Goal: Task Accomplishment & Management: Use online tool/utility

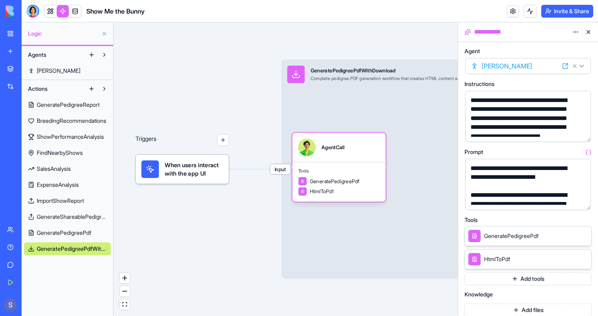
click at [590, 34] on button at bounding box center [588, 32] width 13 height 13
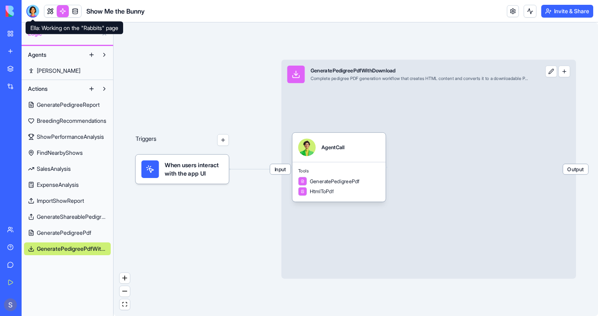
click at [29, 6] on div at bounding box center [32, 11] width 13 height 13
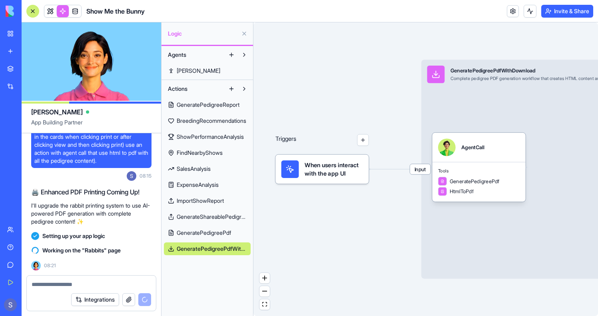
click at [243, 30] on button at bounding box center [244, 33] width 13 height 13
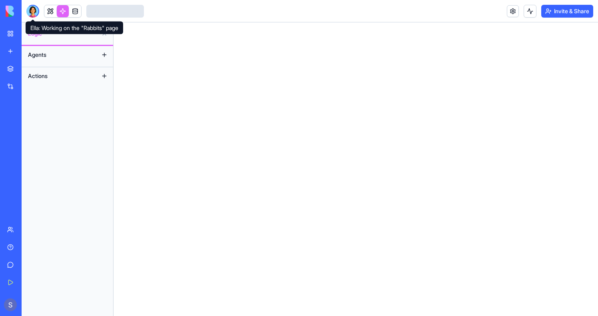
click at [36, 9] on div at bounding box center [32, 11] width 13 height 13
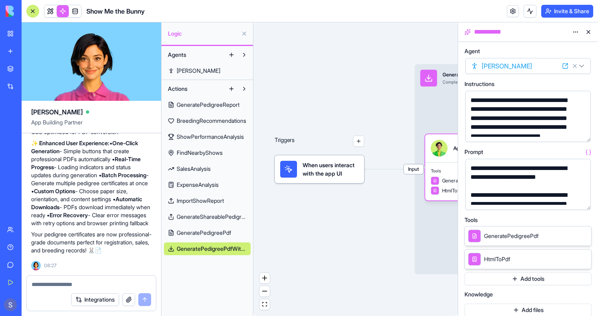
scroll to position [36905, 0]
click at [587, 33] on button at bounding box center [588, 32] width 13 height 13
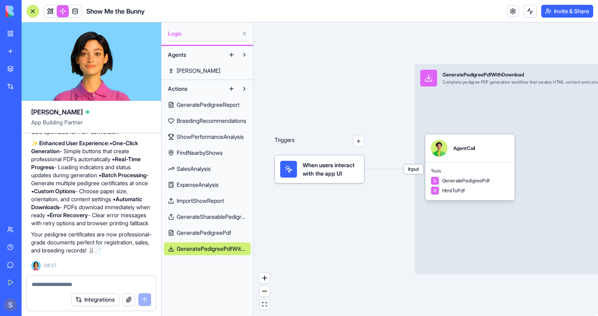
click at [53, 8] on link at bounding box center [50, 11] width 12 height 12
click at [53, 8] on button at bounding box center [50, 11] width 12 height 12
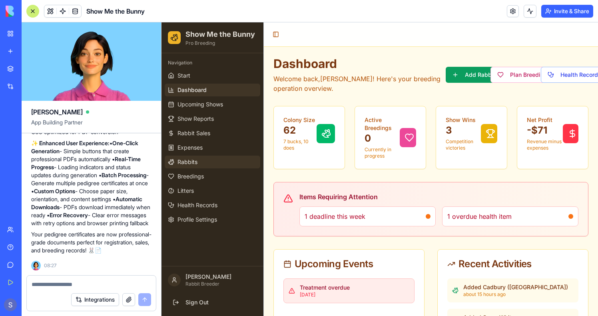
click at [203, 157] on link "Rabbits" at bounding box center [212, 161] width 95 height 13
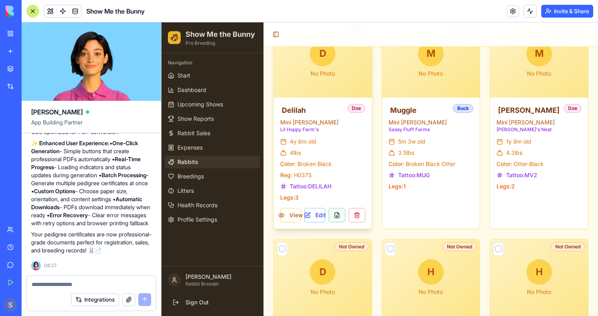
scroll to position [610, 0]
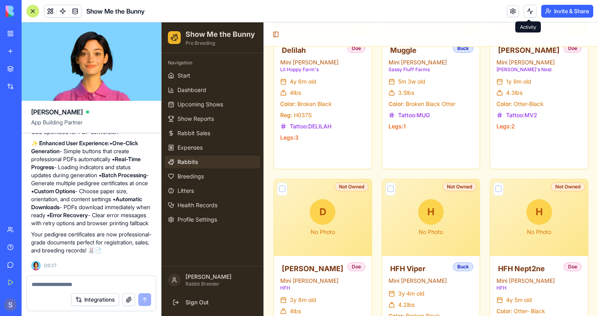
click at [527, 6] on button at bounding box center [529, 11] width 13 height 13
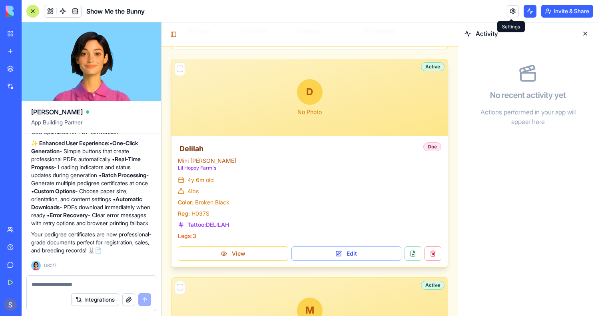
scroll to position [1002, 0]
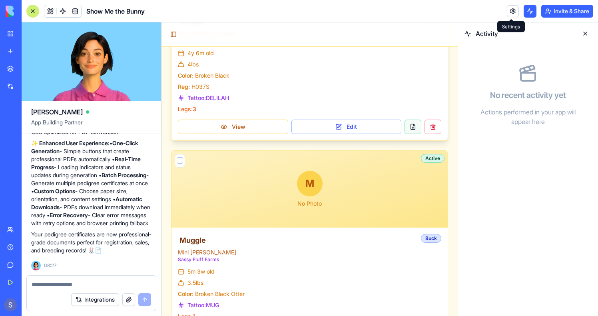
click at [411, 121] on button at bounding box center [412, 126] width 17 height 14
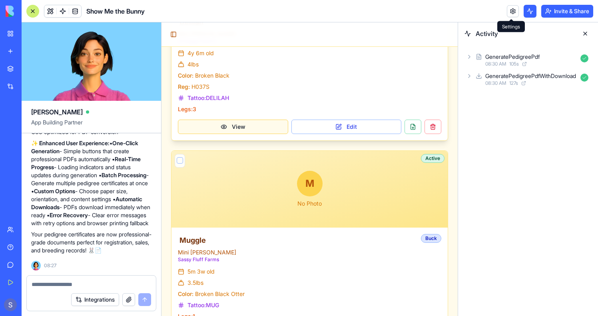
click at [259, 123] on button "View" at bounding box center [233, 126] width 110 height 14
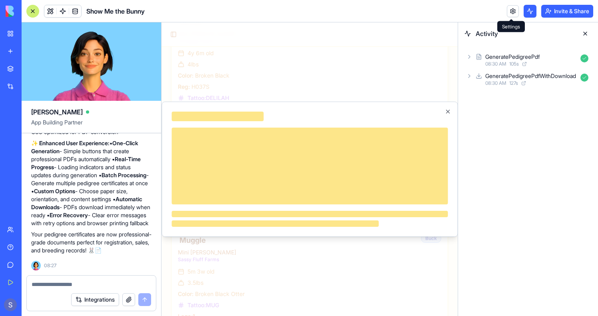
click at [252, 119] on div at bounding box center [217, 116] width 92 height 10
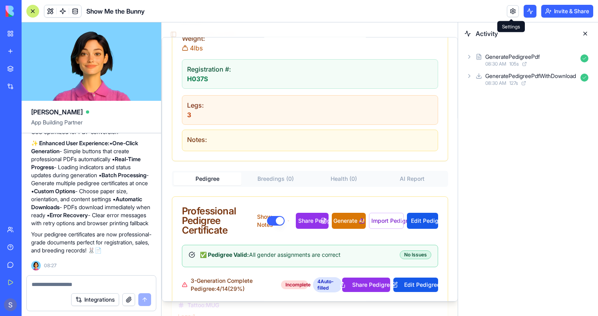
scroll to position [408, 0]
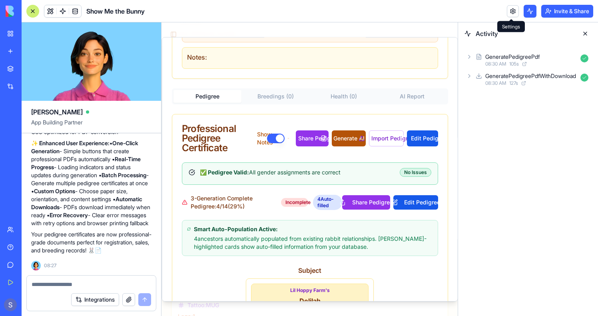
click at [340, 143] on button "Generate AI PDF" at bounding box center [349, 138] width 34 height 16
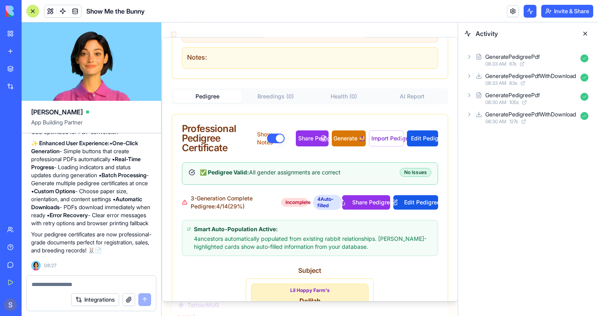
click at [59, 281] on textarea at bounding box center [91, 284] width 119 height 8
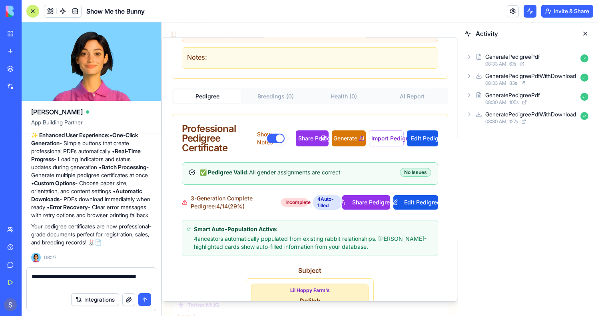
drag, startPoint x: 74, startPoint y: 286, endPoint x: 104, endPoint y: 277, distance: 32.1
click at [104, 277] on textarea "**********" at bounding box center [91, 280] width 119 height 16
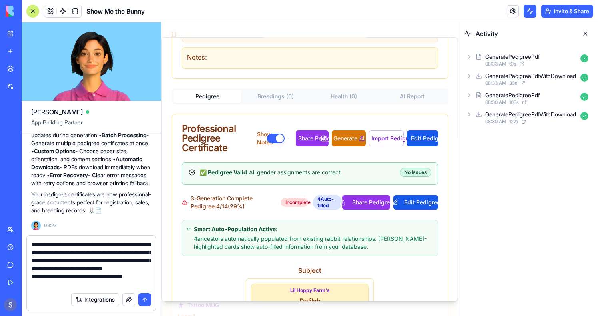
scroll to position [7, 0]
type textarea "**********"
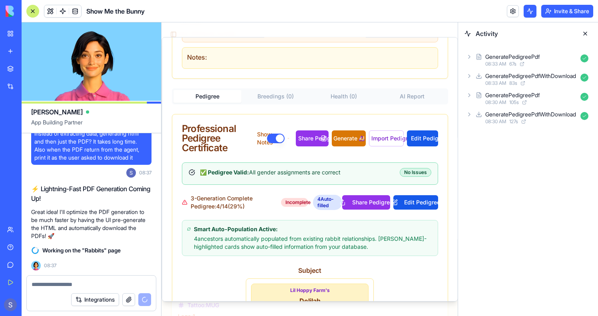
scroll to position [37292, 0]
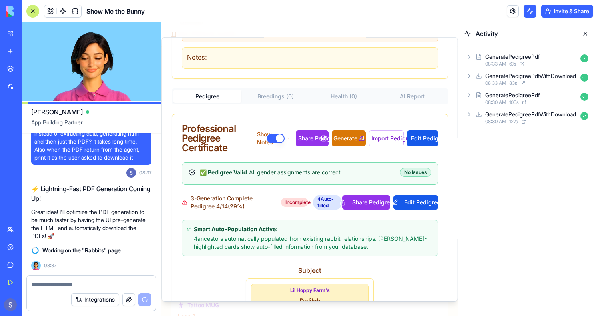
click at [586, 35] on button at bounding box center [585, 33] width 13 height 13
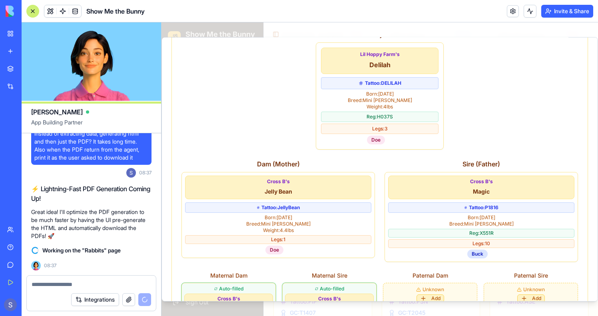
scroll to position [183, 0]
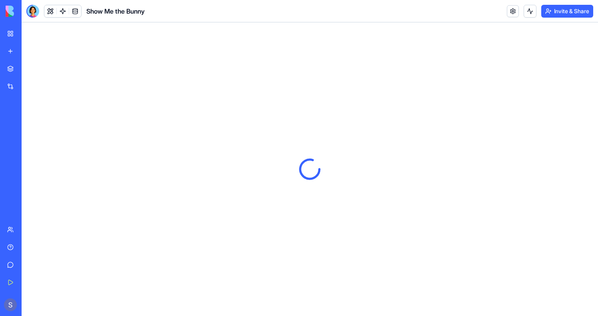
click at [33, 10] on div at bounding box center [32, 11] width 13 height 13
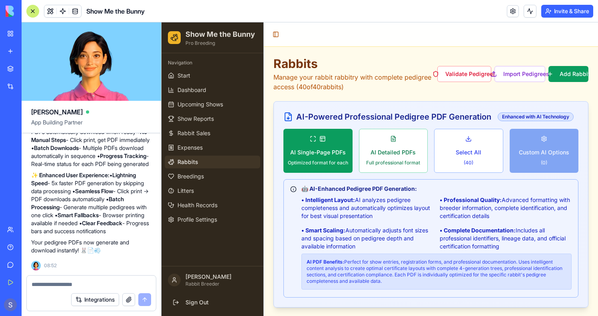
click at [189, 161] on span "Rabbits" at bounding box center [187, 162] width 21 height 8
click at [176, 158] on link "Rabbits" at bounding box center [212, 161] width 95 height 13
click at [180, 158] on span "Rabbits" at bounding box center [187, 162] width 21 height 8
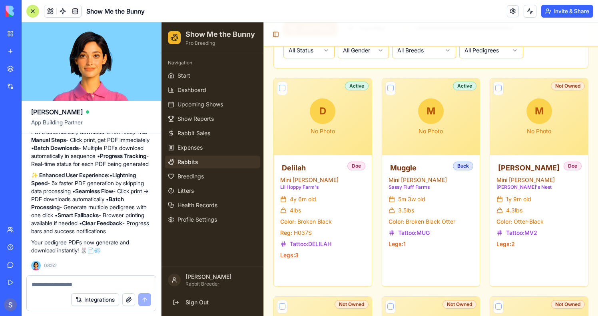
scroll to position [548, 0]
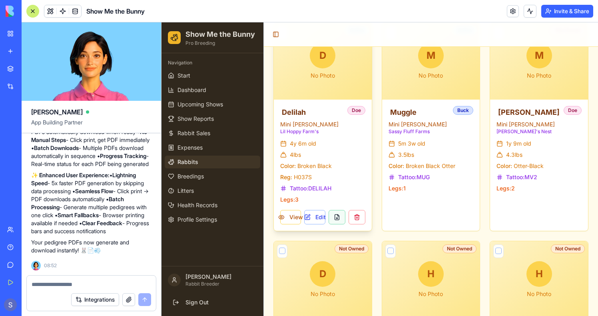
click at [339, 219] on button at bounding box center [336, 217] width 17 height 14
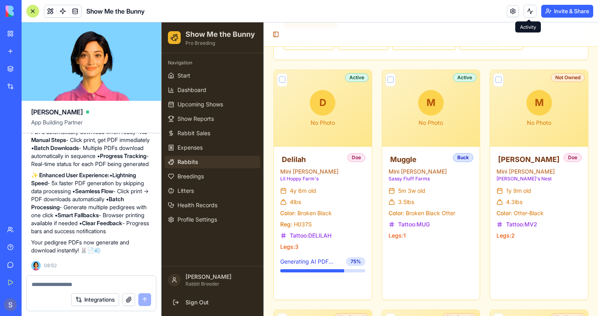
click at [527, 3] on header "Show Me the Bunny Invite & Share" at bounding box center [310, 11] width 576 height 22
click at [527, 8] on button at bounding box center [529, 11] width 13 height 13
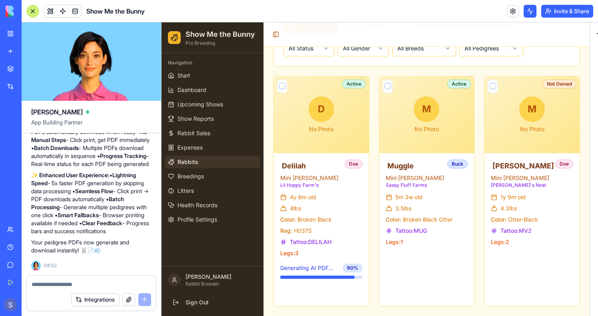
scroll to position [646, 0]
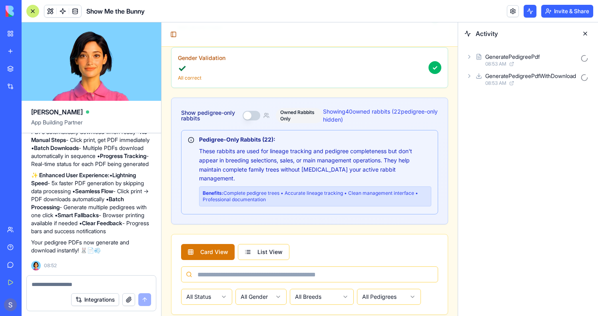
click at [586, 34] on button at bounding box center [585, 33] width 13 height 13
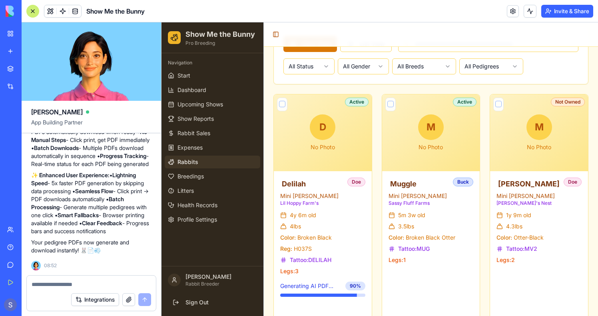
scroll to position [37228, 0]
copy span "can the ui send all the data already in HTM: format so that the agent will be m…"
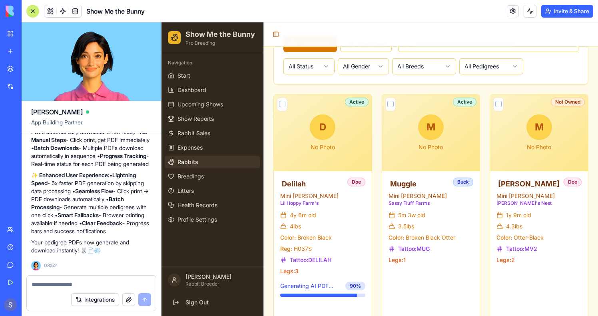
click at [53, 280] on textarea at bounding box center [91, 284] width 119 height 8
paste textarea "**********"
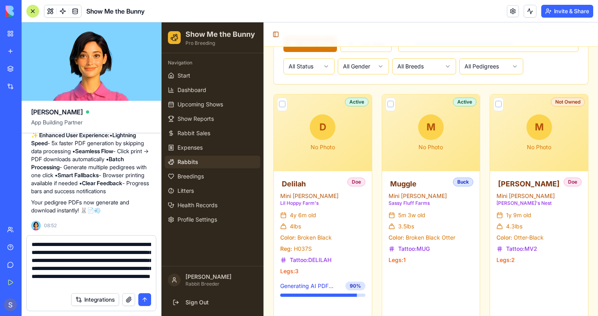
scroll to position [0, 0]
click at [142, 243] on textarea "**********" at bounding box center [91, 264] width 119 height 48
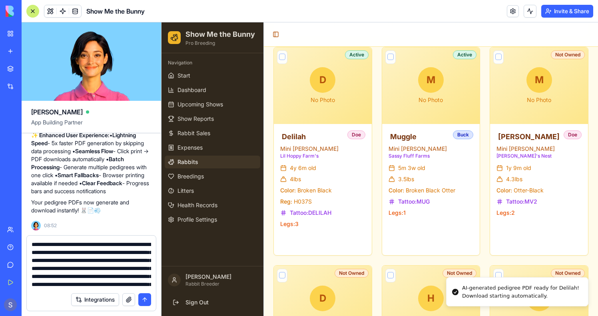
drag, startPoint x: 98, startPoint y: 260, endPoint x: 99, endPoint y: 265, distance: 5.6
click at [99, 265] on textarea "**********" at bounding box center [91, 264] width 119 height 48
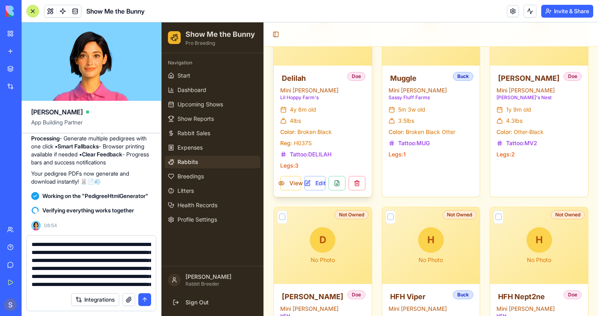
scroll to position [585, 0]
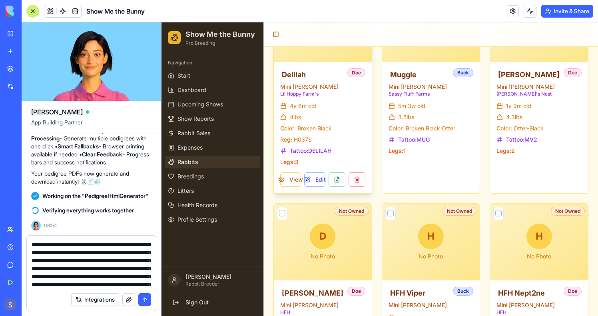
type textarea "**********"
click at [345, 144] on div "4y 6m old 4 lbs Color: Broken Black Reg: H037S Tattoo: DELILAH Legs: 3" at bounding box center [322, 134] width 85 height 64
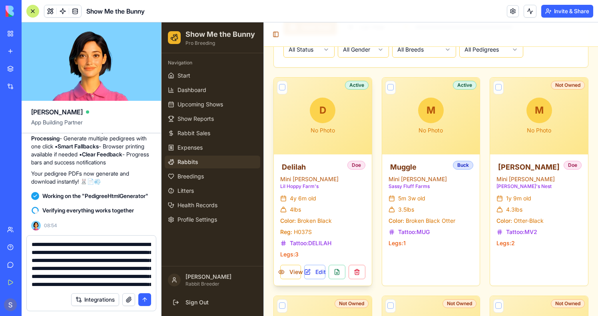
scroll to position [461, 0]
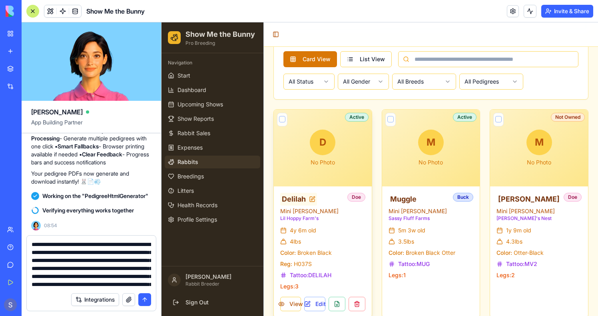
click at [297, 202] on span "Delilah" at bounding box center [294, 198] width 24 height 11
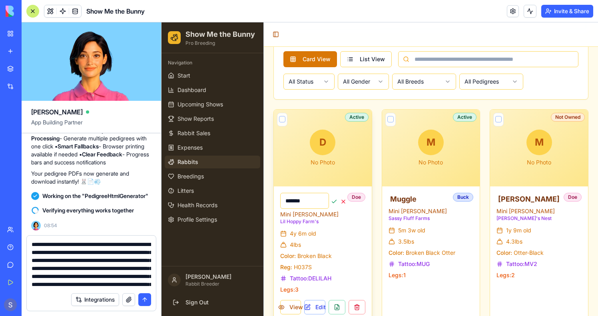
click at [341, 232] on div "4y 6m old" at bounding box center [322, 233] width 85 height 8
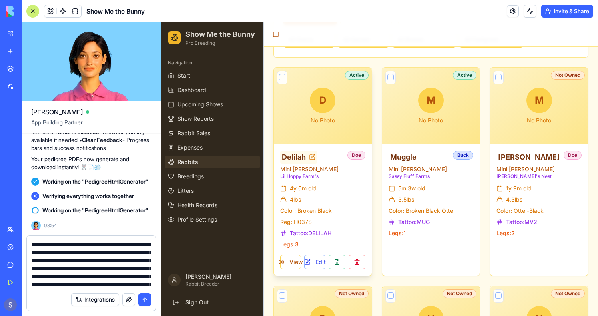
scroll to position [518, 0]
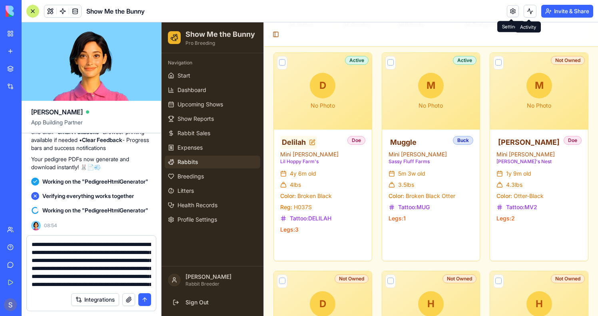
click at [527, 9] on button at bounding box center [529, 11] width 13 height 13
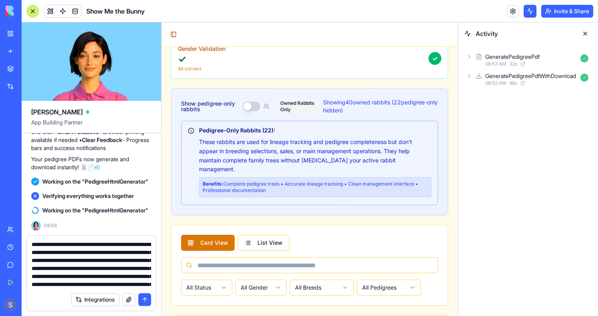
click at [527, 9] on button at bounding box center [529, 11] width 13 height 13
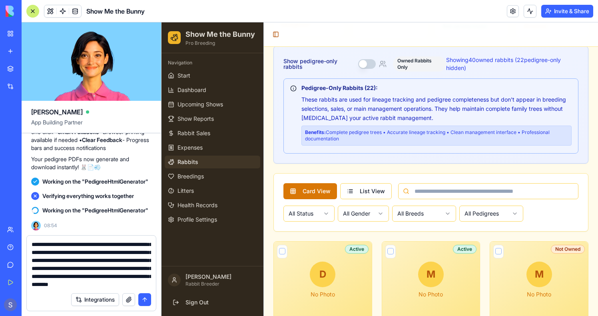
scroll to position [32, 0]
click at [92, 277] on textarea "**********" at bounding box center [91, 264] width 119 height 48
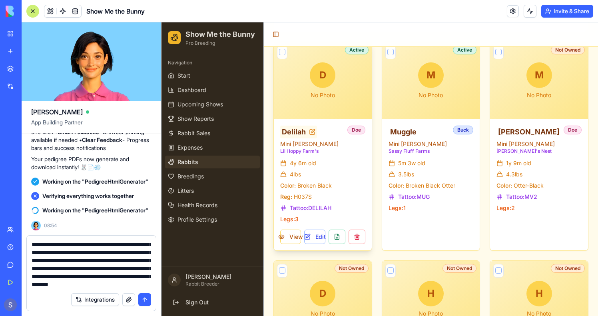
scroll to position [546, 0]
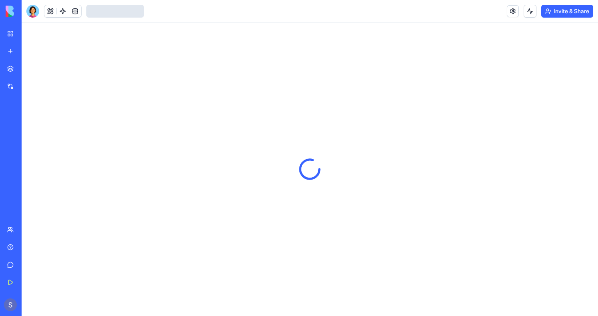
click at [30, 16] on div at bounding box center [32, 11] width 13 height 13
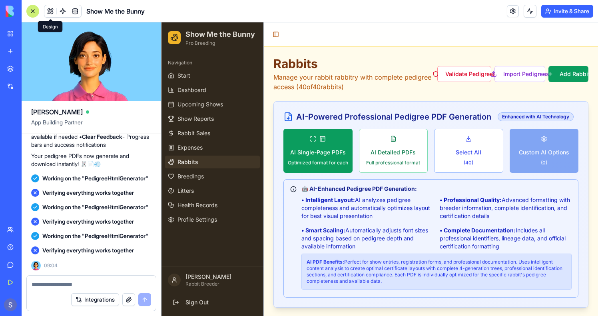
scroll to position [37653, 0]
click at [60, 281] on textarea at bounding box center [91, 284] width 119 height 8
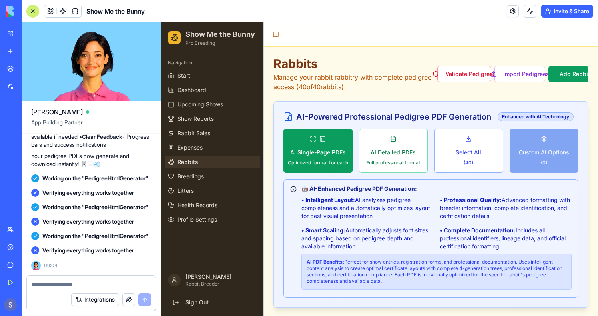
scroll to position [37235, 0]
drag, startPoint x: 34, startPoint y: 159, endPoint x: 82, endPoint y: 171, distance: 49.2
click at [61, 280] on textarea at bounding box center [91, 284] width 119 height 8
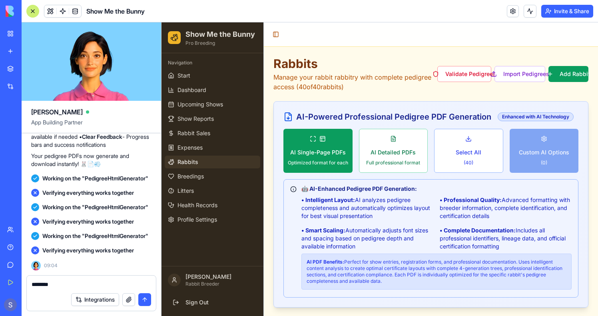
scroll to position [37653, 0]
click at [72, 282] on textarea "*******" at bounding box center [91, 284] width 119 height 8
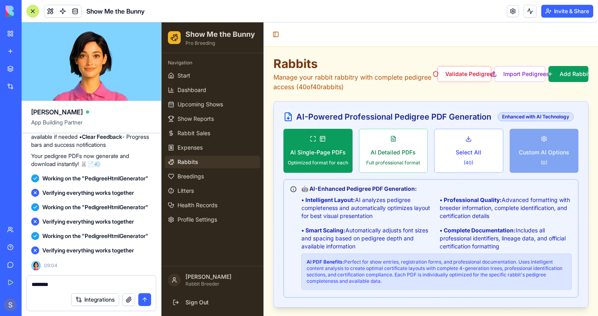
copy span "can the ui send all the data already in HTM: format so that the agent will be m…"
click at [60, 286] on textarea "*******" at bounding box center [91, 284] width 119 height 8
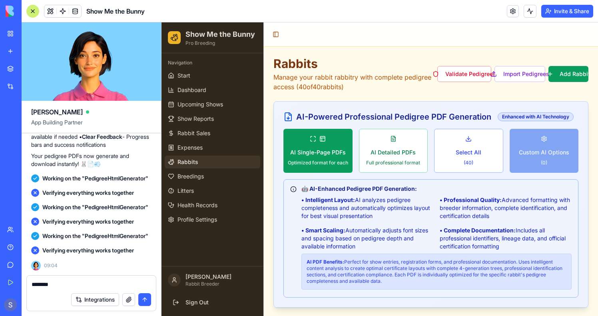
paste textarea "**********"
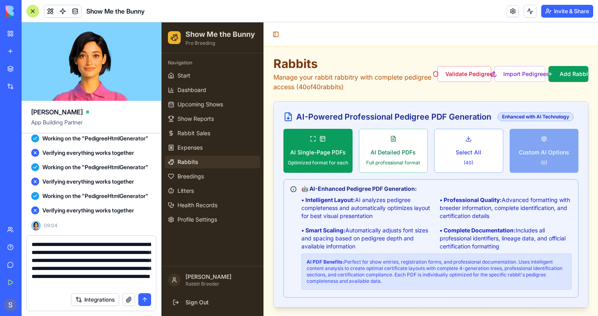
scroll to position [0, 0]
drag, startPoint x: 145, startPoint y: 245, endPoint x: 30, endPoint y: 237, distance: 115.7
click at [145, 245] on textarea "**********" at bounding box center [91, 264] width 119 height 48
drag, startPoint x: 84, startPoint y: 251, endPoint x: 63, endPoint y: 252, distance: 20.8
click at [63, 252] on textarea "**********" at bounding box center [91, 264] width 119 height 48
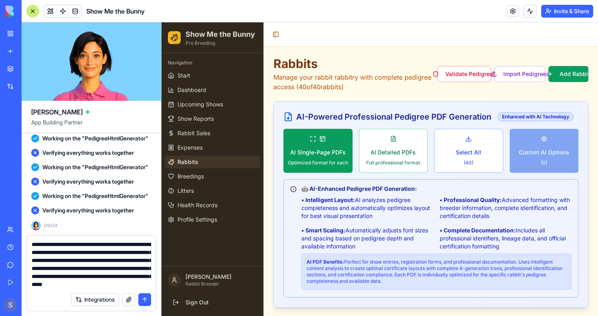
click at [48, 261] on textarea "**********" at bounding box center [91, 264] width 119 height 48
drag, startPoint x: 42, startPoint y: 269, endPoint x: 158, endPoint y: 308, distance: 122.8
click at [158, 308] on div "**********" at bounding box center [91, 275] width 139 height 81
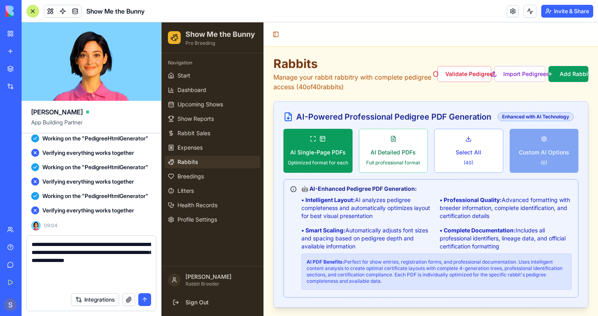
scroll to position [0, 0]
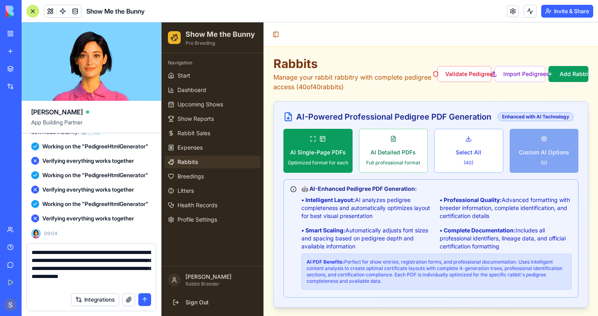
type textarea "**********"
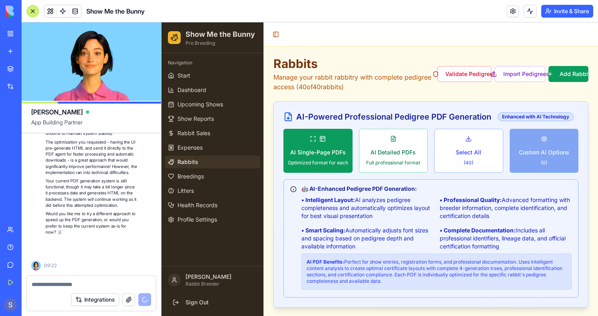
scroll to position [38068, 0]
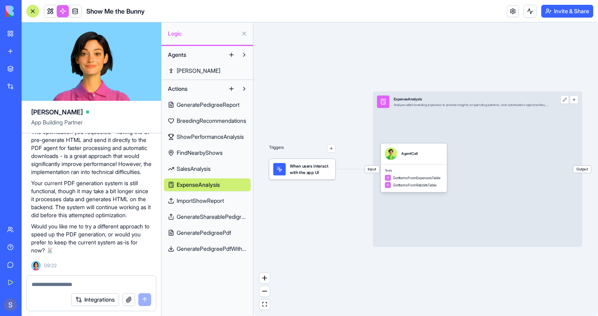
scroll to position [36815, 0]
click at [52, 12] on span at bounding box center [50, 11] width 22 height 22
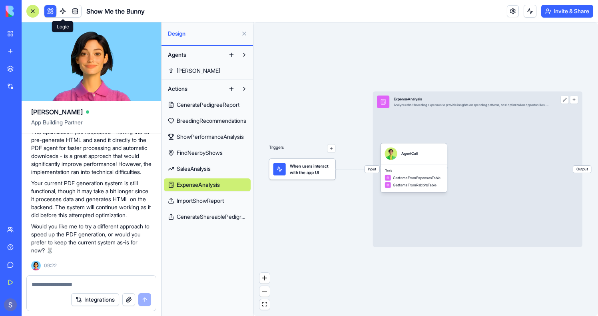
click at [52, 12] on button at bounding box center [50, 11] width 12 height 12
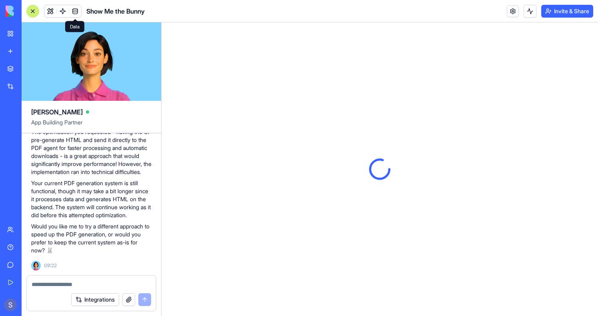
click at [80, 282] on textarea at bounding box center [91, 284] width 119 height 8
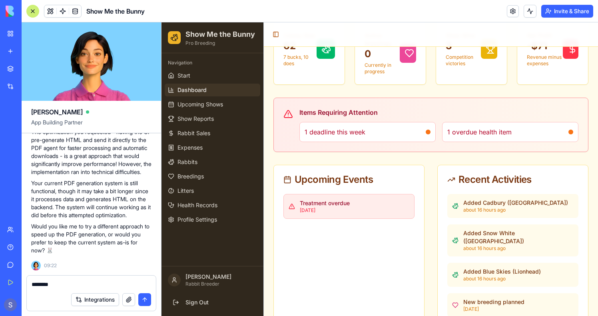
scroll to position [127, 0]
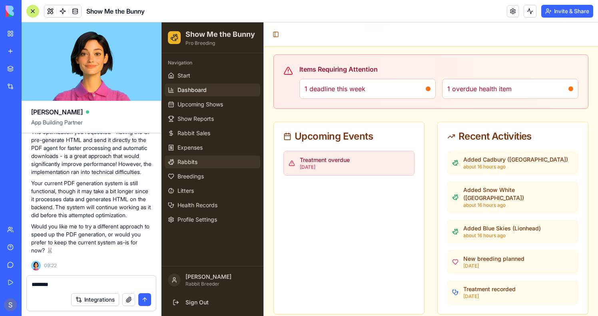
click at [192, 161] on span "Rabbits" at bounding box center [187, 162] width 20 height 8
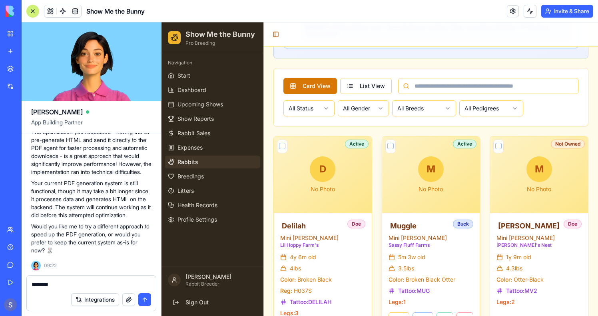
scroll to position [532, 0]
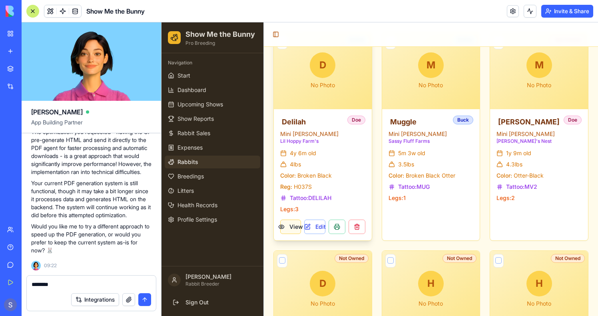
click at [288, 233] on button "View" at bounding box center [290, 226] width 21 height 14
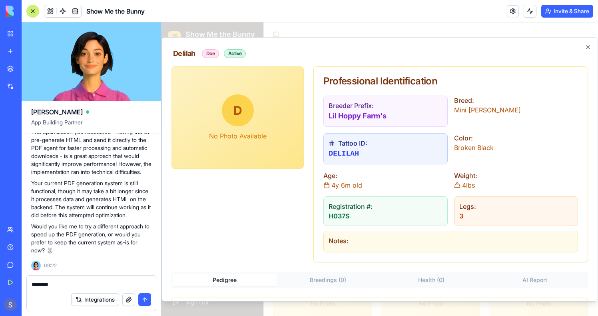
click at [72, 281] on textarea "*******" at bounding box center [91, 284] width 119 height 8
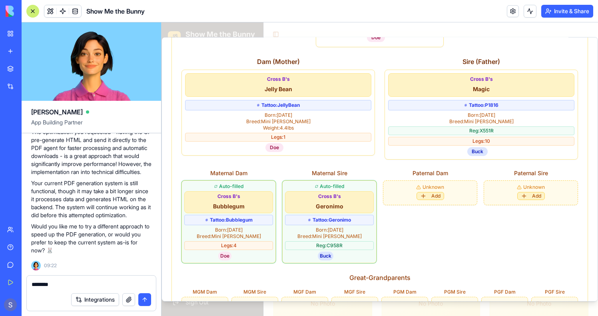
scroll to position [632, 0]
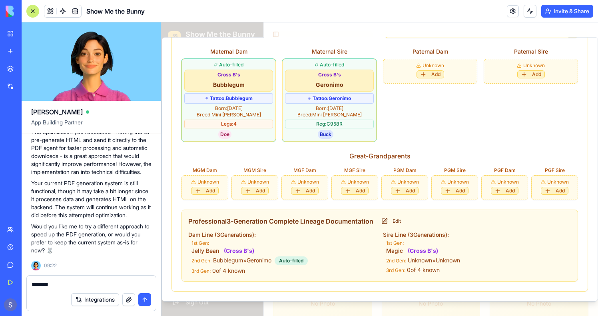
click at [72, 281] on textarea "*******" at bounding box center [91, 284] width 119 height 8
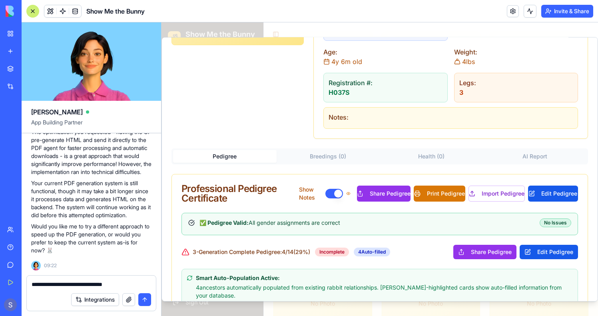
scroll to position [0, 0]
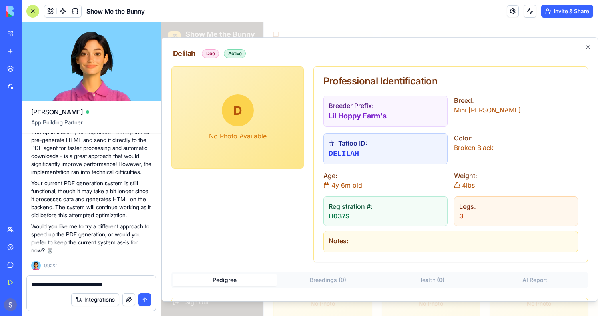
click at [321, 10] on header "Show Me the Bunny Invite & Share" at bounding box center [310, 11] width 576 height 22
click at [321, 22] on iframe at bounding box center [379, 168] width 436 height 293
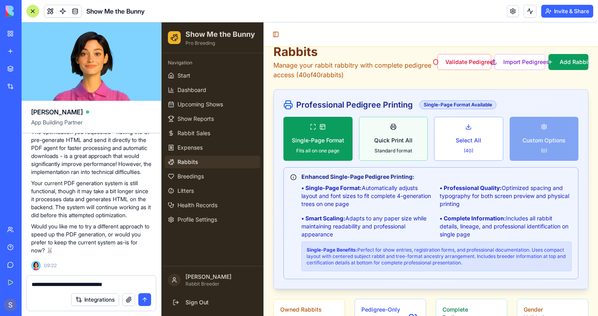
scroll to position [297, 0]
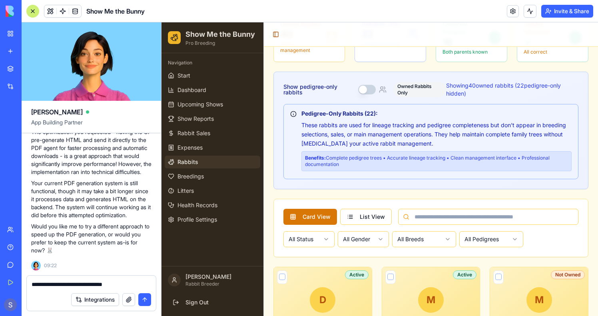
click at [130, 281] on textarea "**********" at bounding box center [91, 284] width 119 height 8
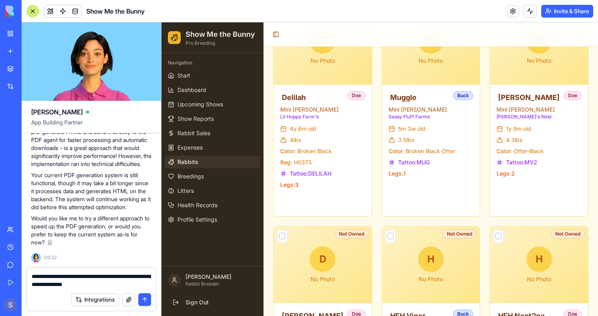
scroll to position [553, 0]
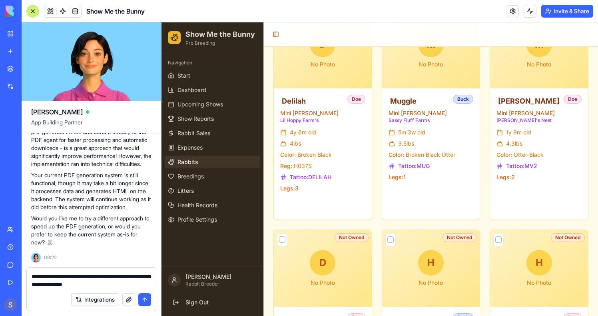
click at [115, 284] on textarea "**********" at bounding box center [91, 280] width 119 height 16
drag, startPoint x: 90, startPoint y: 284, endPoint x: 123, endPoint y: 284, distance: 33.6
click at [123, 284] on textarea "**********" at bounding box center [91, 280] width 119 height 16
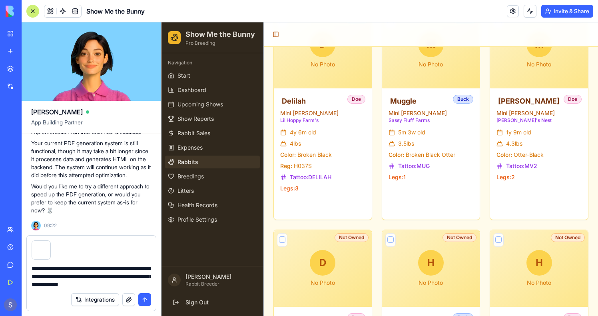
type textarea "**********"
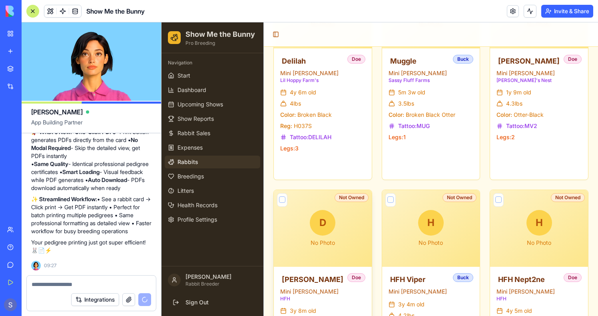
scroll to position [599, 0]
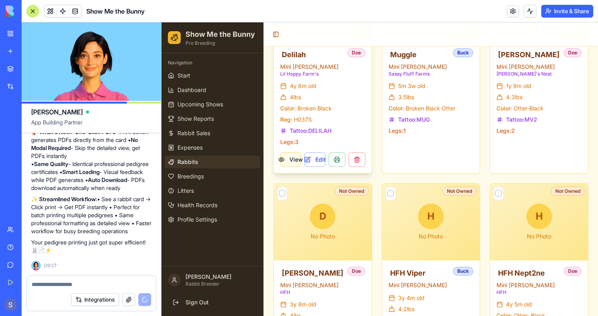
click at [296, 159] on button "View" at bounding box center [290, 159] width 21 height 14
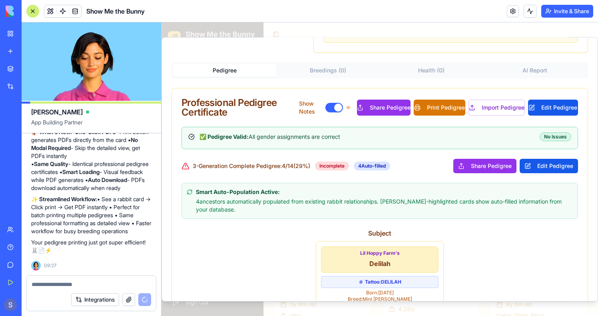
scroll to position [188, 0]
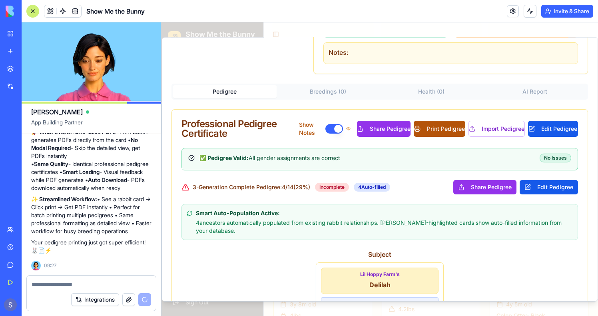
click at [436, 134] on button "Print Pedigree" at bounding box center [440, 129] width 52 height 16
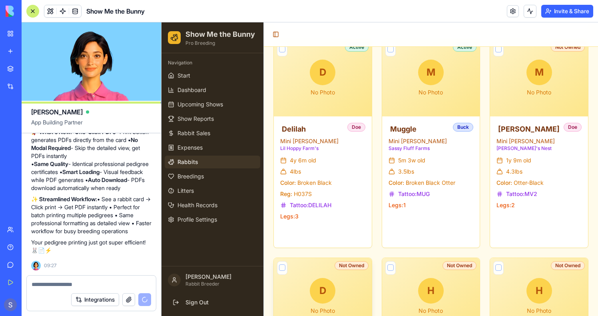
scroll to position [503, 0]
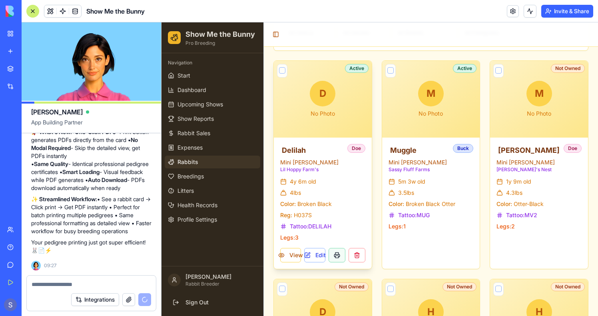
click at [338, 257] on button at bounding box center [336, 255] width 17 height 14
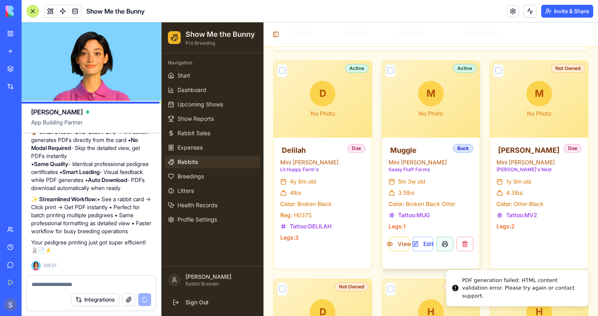
click at [440, 247] on button at bounding box center [444, 244] width 17 height 14
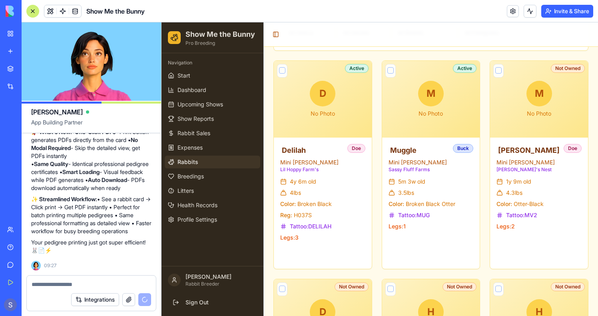
scroll to position [38359, 0]
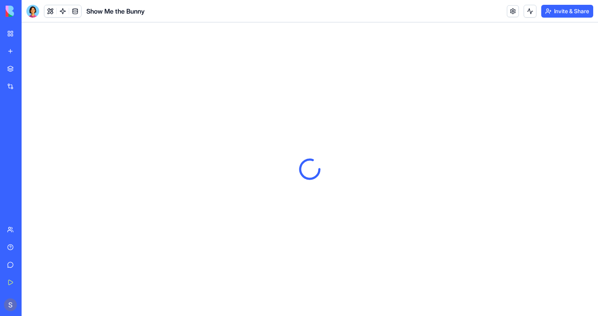
click at [36, 12] on div at bounding box center [32, 11] width 13 height 13
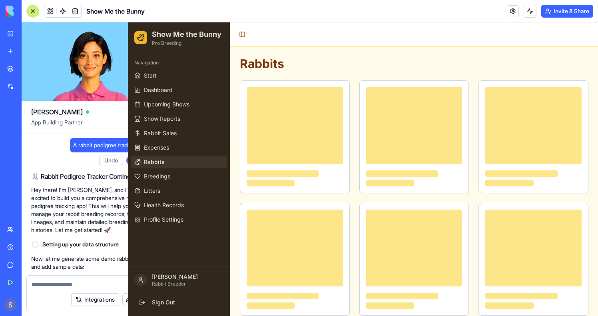
scroll to position [38388, 0]
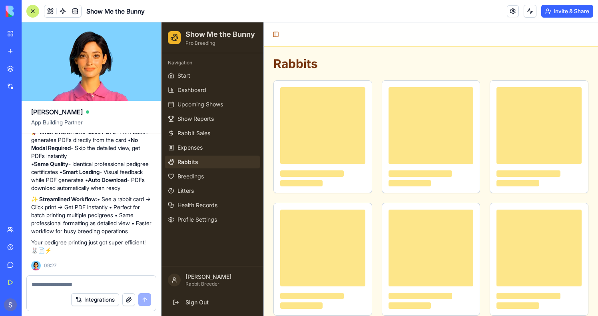
click at [36, 12] on div at bounding box center [32, 11] width 13 height 13
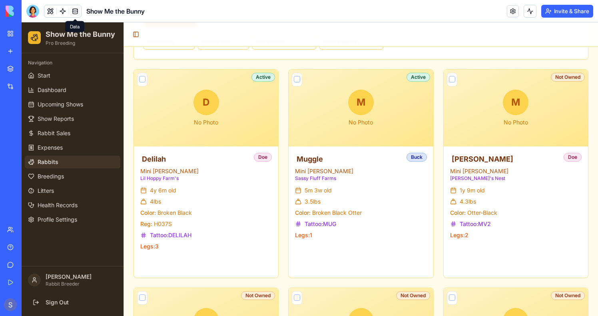
scroll to position [442, 0]
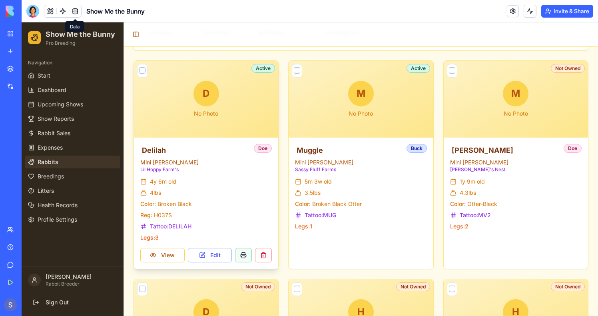
click at [239, 252] on button at bounding box center [243, 255] width 17 height 14
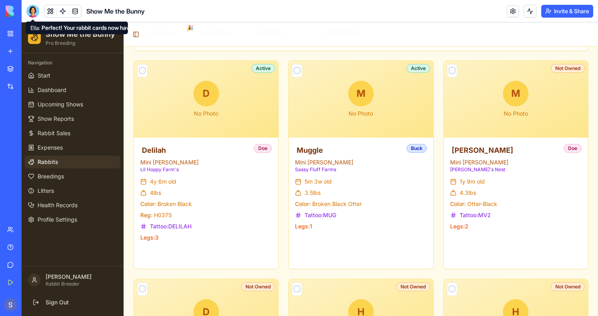
click at [34, 14] on div at bounding box center [32, 11] width 13 height 13
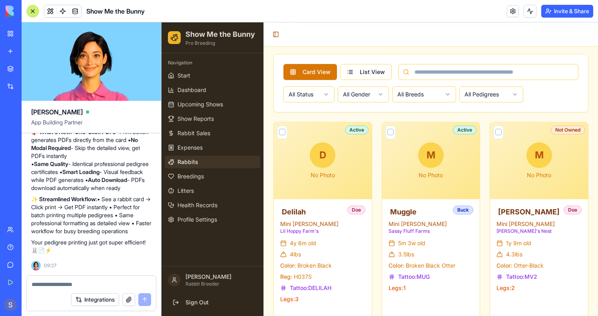
scroll to position [38208, 0]
click at [108, 43] on button "Undo" at bounding box center [111, 39] width 24 height 10
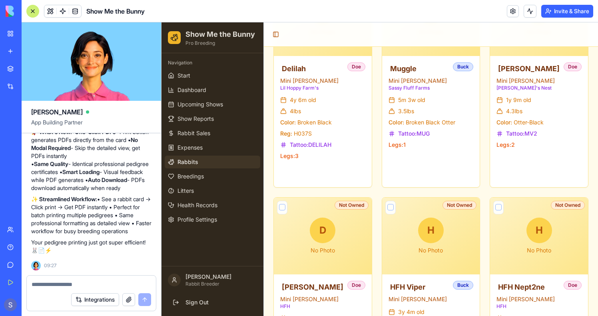
scroll to position [594, 0]
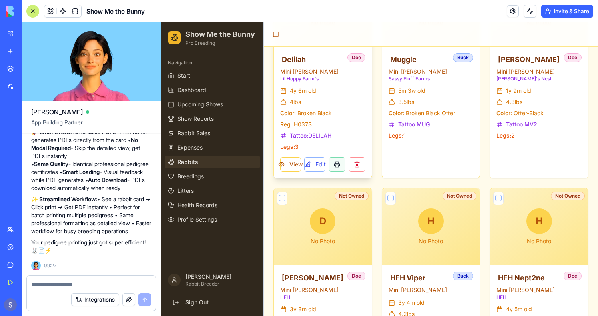
click at [335, 169] on button at bounding box center [336, 164] width 17 height 14
